Goal: Information Seeking & Learning: Learn about a topic

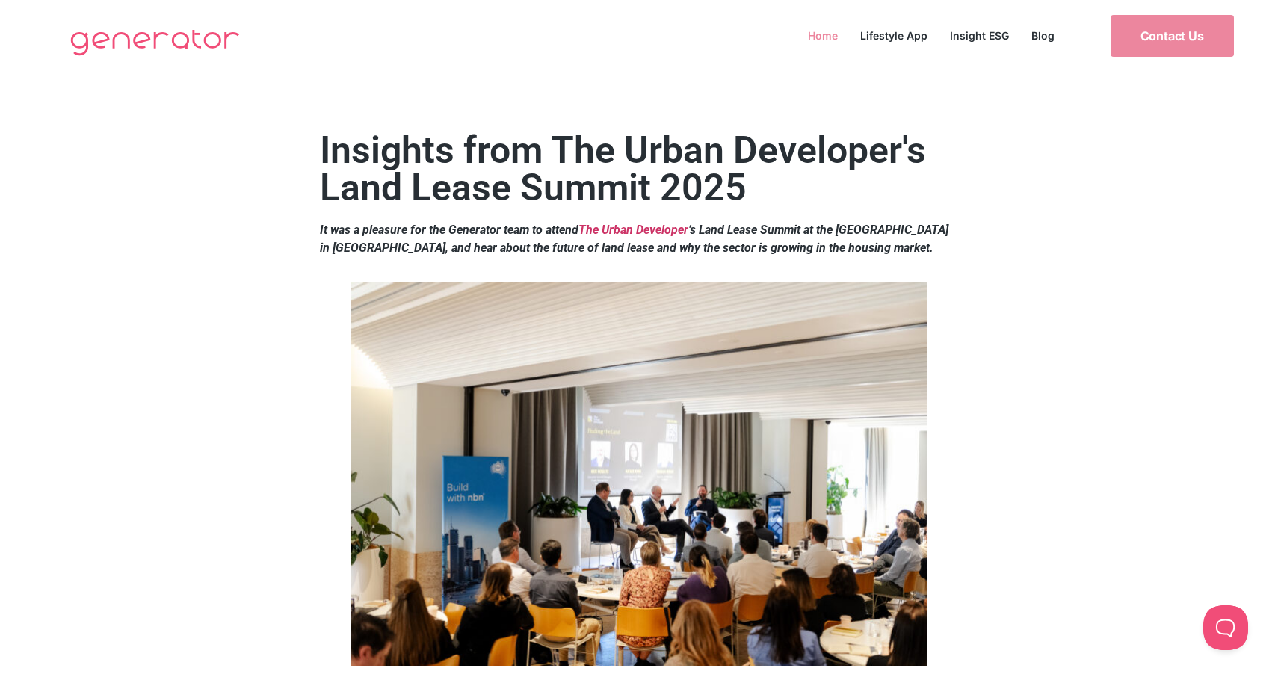
click at [830, 36] on link "Home" at bounding box center [823, 35] width 52 height 20
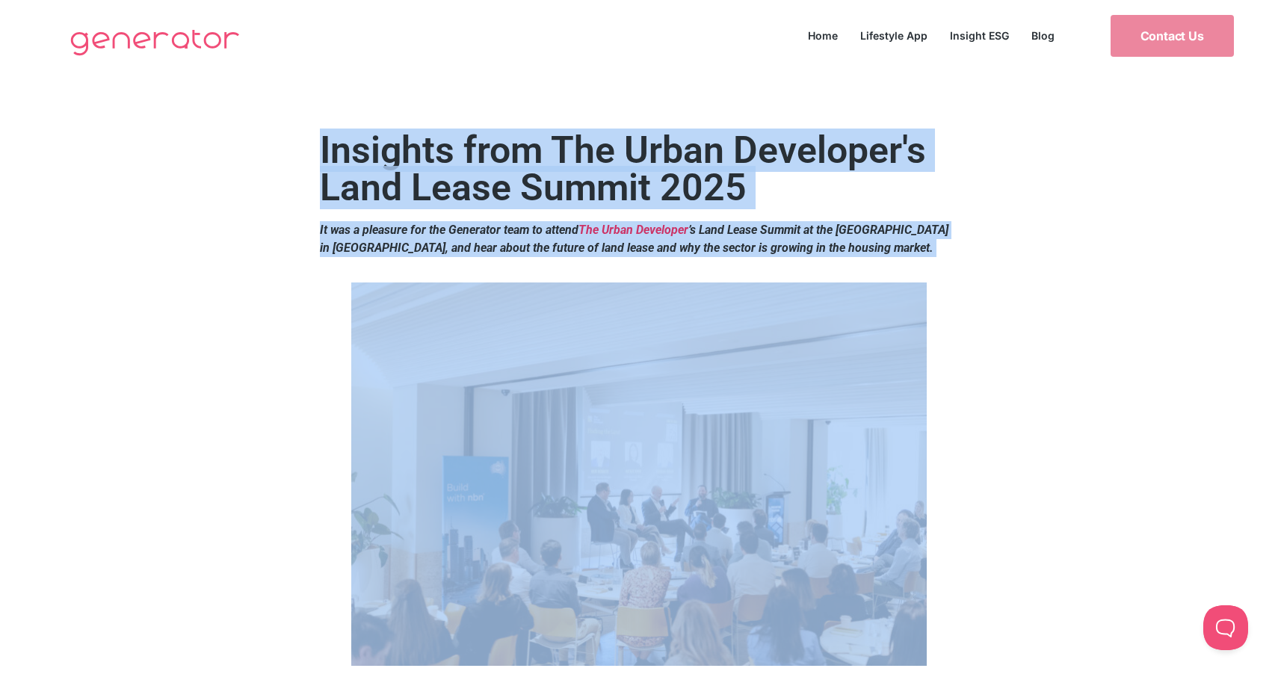
drag, startPoint x: 321, startPoint y: 134, endPoint x: 921, endPoint y: 300, distance: 622.2
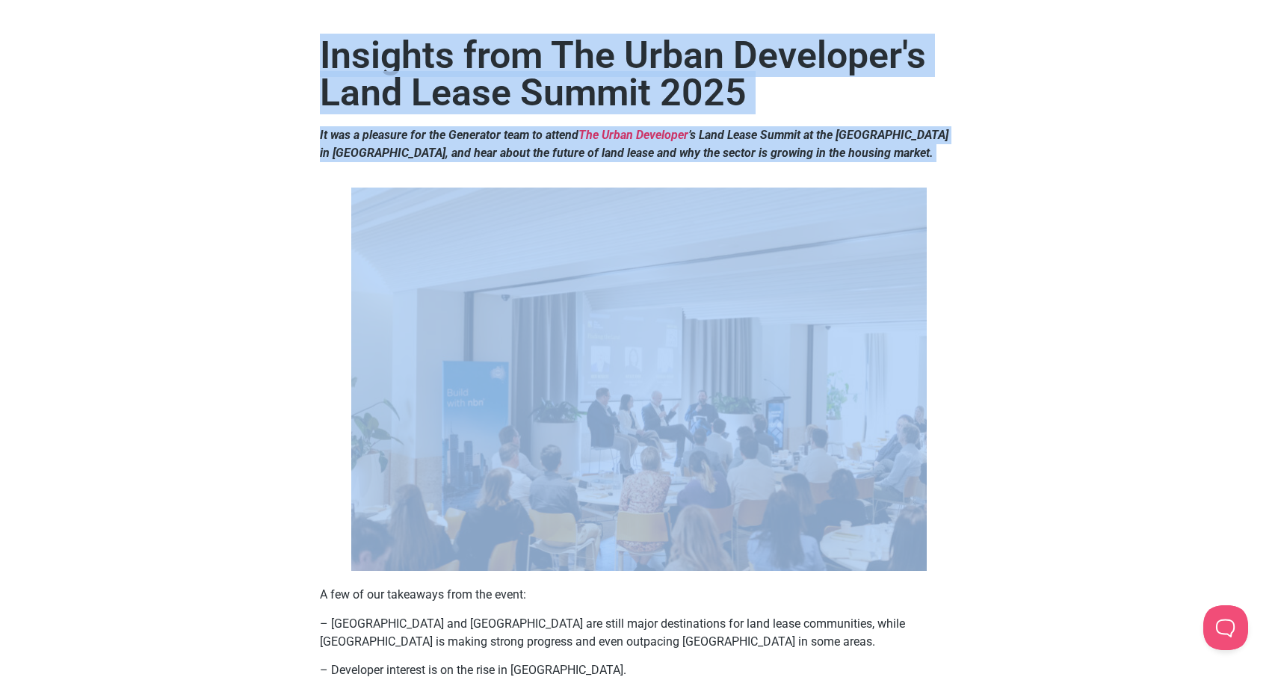
scroll to position [195, 0]
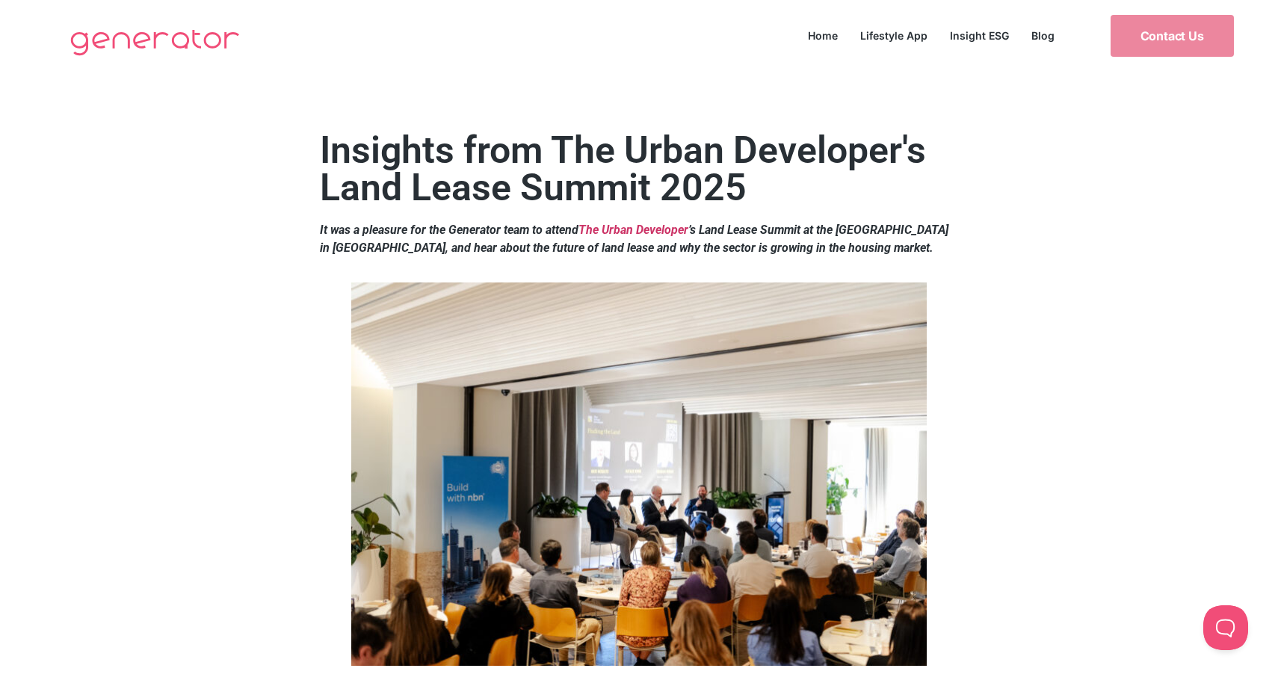
scroll to position [0, 0]
click at [821, 34] on link "Home" at bounding box center [823, 35] width 52 height 20
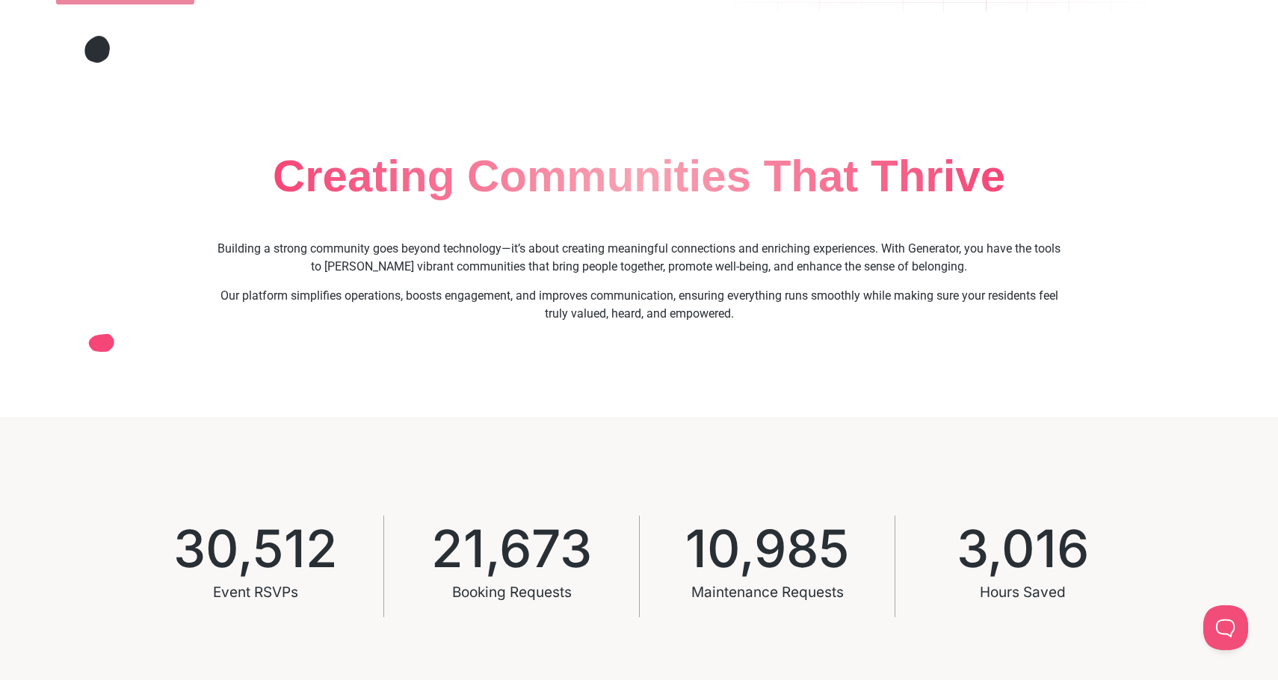
scroll to position [650, 0]
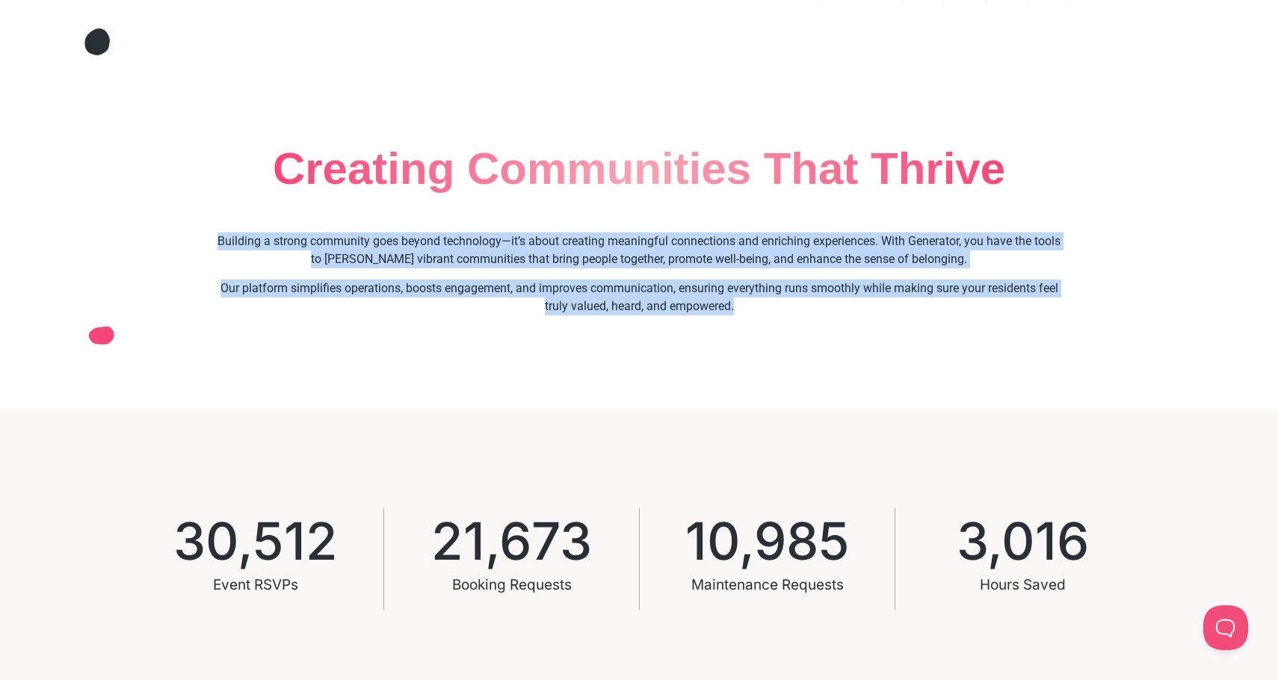
drag, startPoint x: 216, startPoint y: 238, endPoint x: 774, endPoint y: 320, distance: 564.4
click at [774, 315] on div "Building a strong community goes beyond technology—it’s about creating meaningf…" at bounding box center [640, 273] width 850 height 82
drag, startPoint x: 759, startPoint y: 317, endPoint x: 402, endPoint y: 227, distance: 367.6
click at [402, 227] on div "Building a strong community goes beyond technology—it’s about creating meaningf…" at bounding box center [639, 280] width 865 height 108
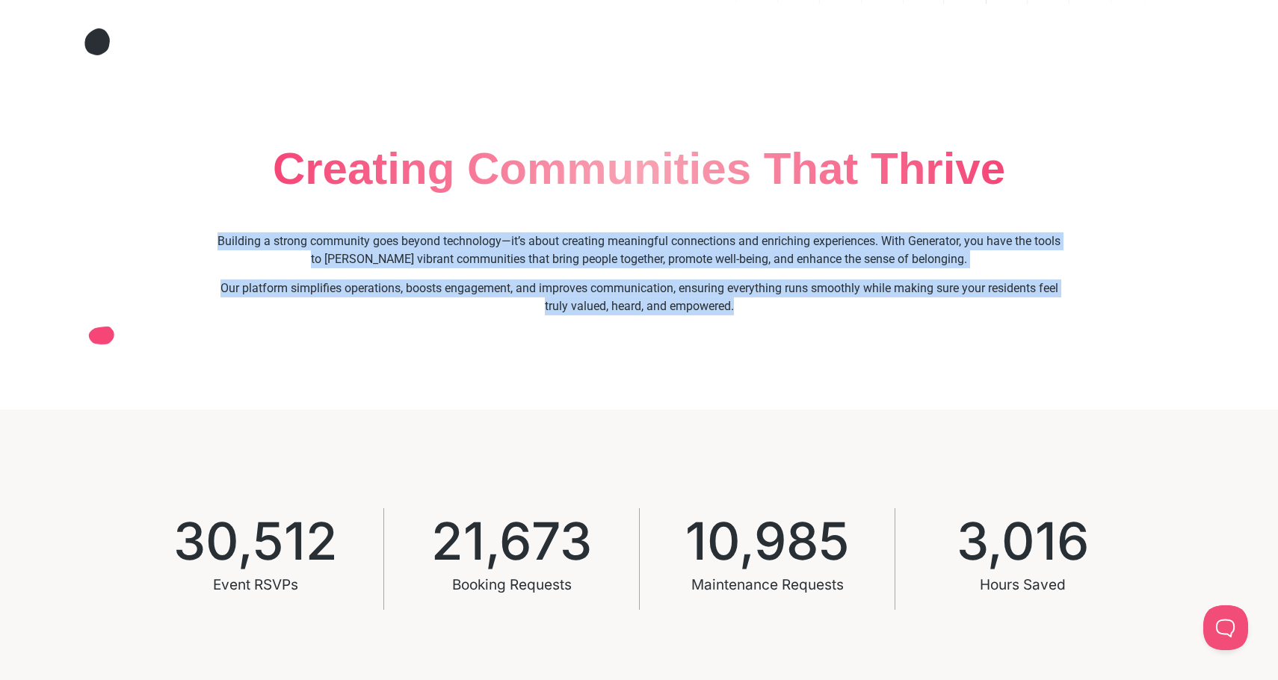
click at [402, 227] on div "Building a strong community goes beyond technology—it’s about creating meaningf…" at bounding box center [639, 280] width 865 height 108
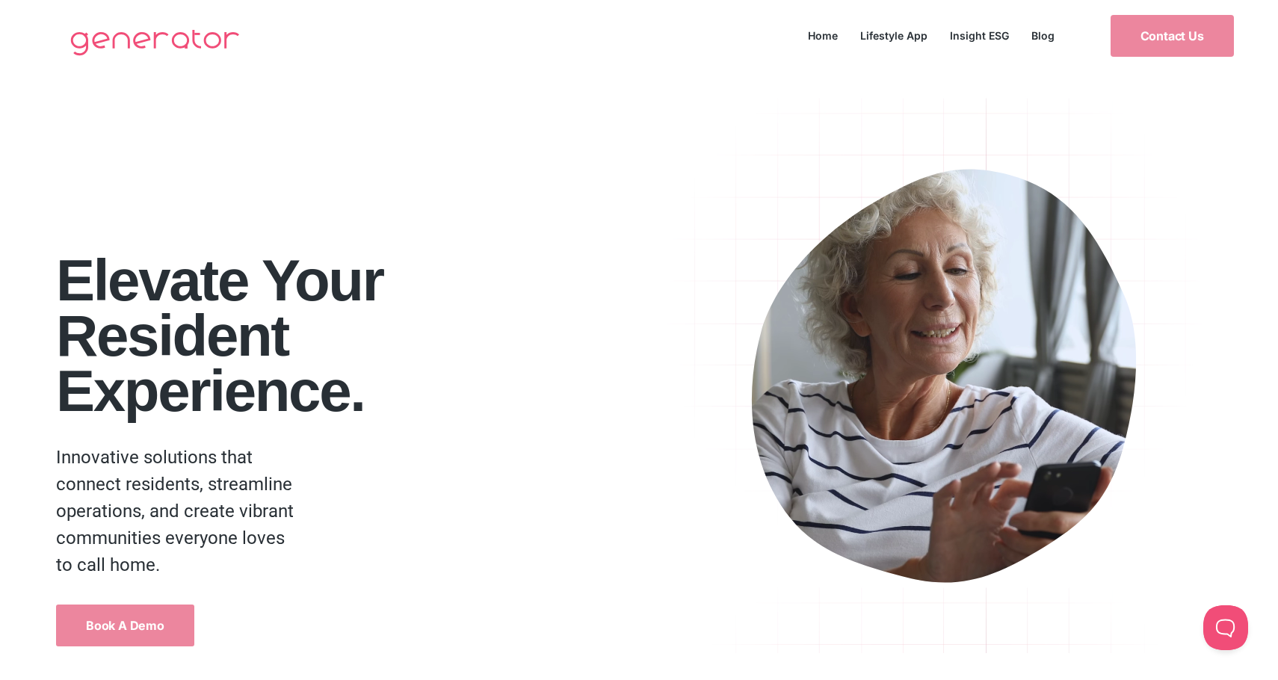
scroll to position [0, 0]
